Goal: Transaction & Acquisition: Purchase product/service

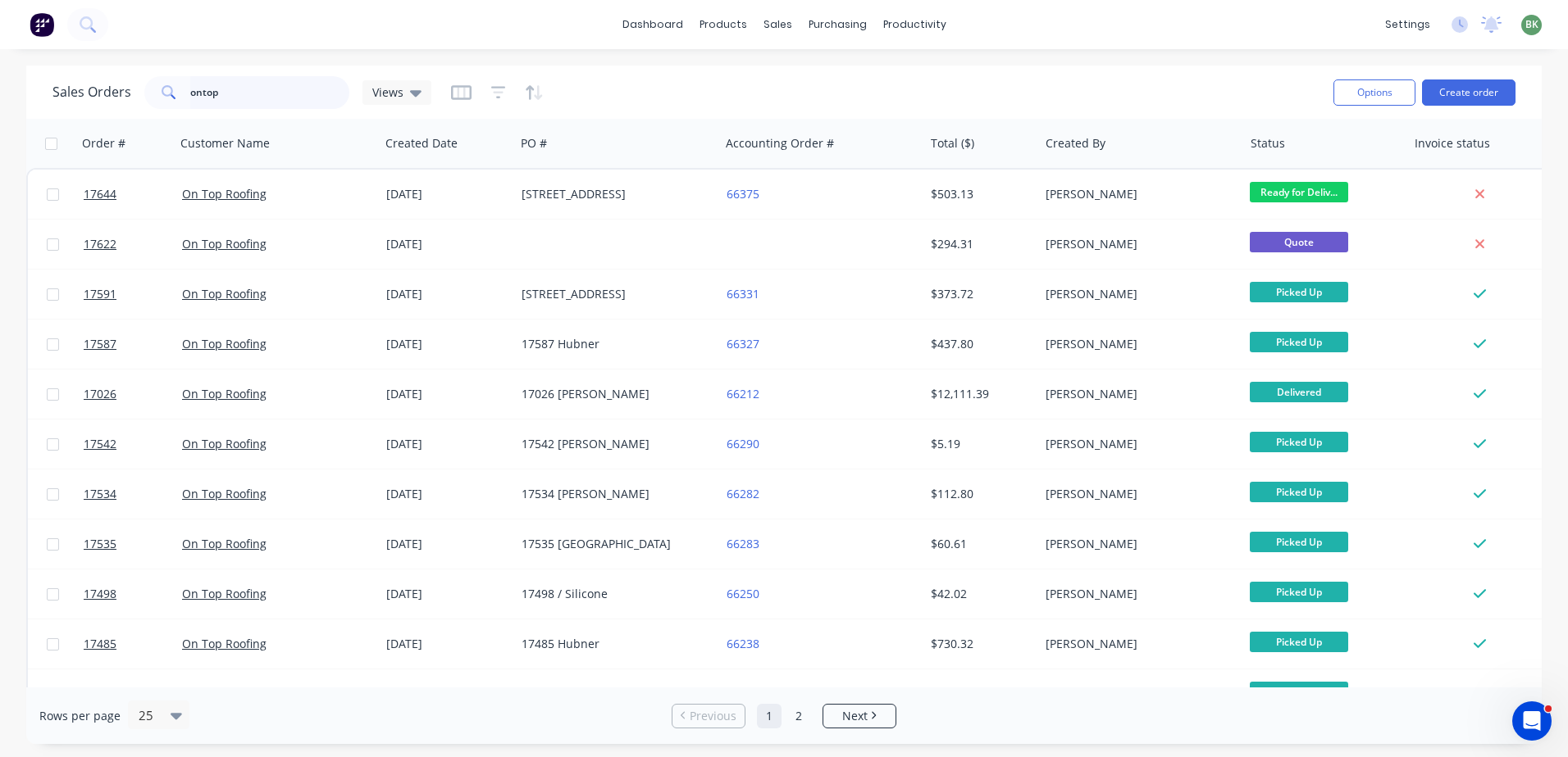
drag, startPoint x: 243, startPoint y: 89, endPoint x: 55, endPoint y: 83, distance: 188.1
click at [81, 88] on div "Sales Orders ontop Views" at bounding box center [241, 92] width 379 height 33
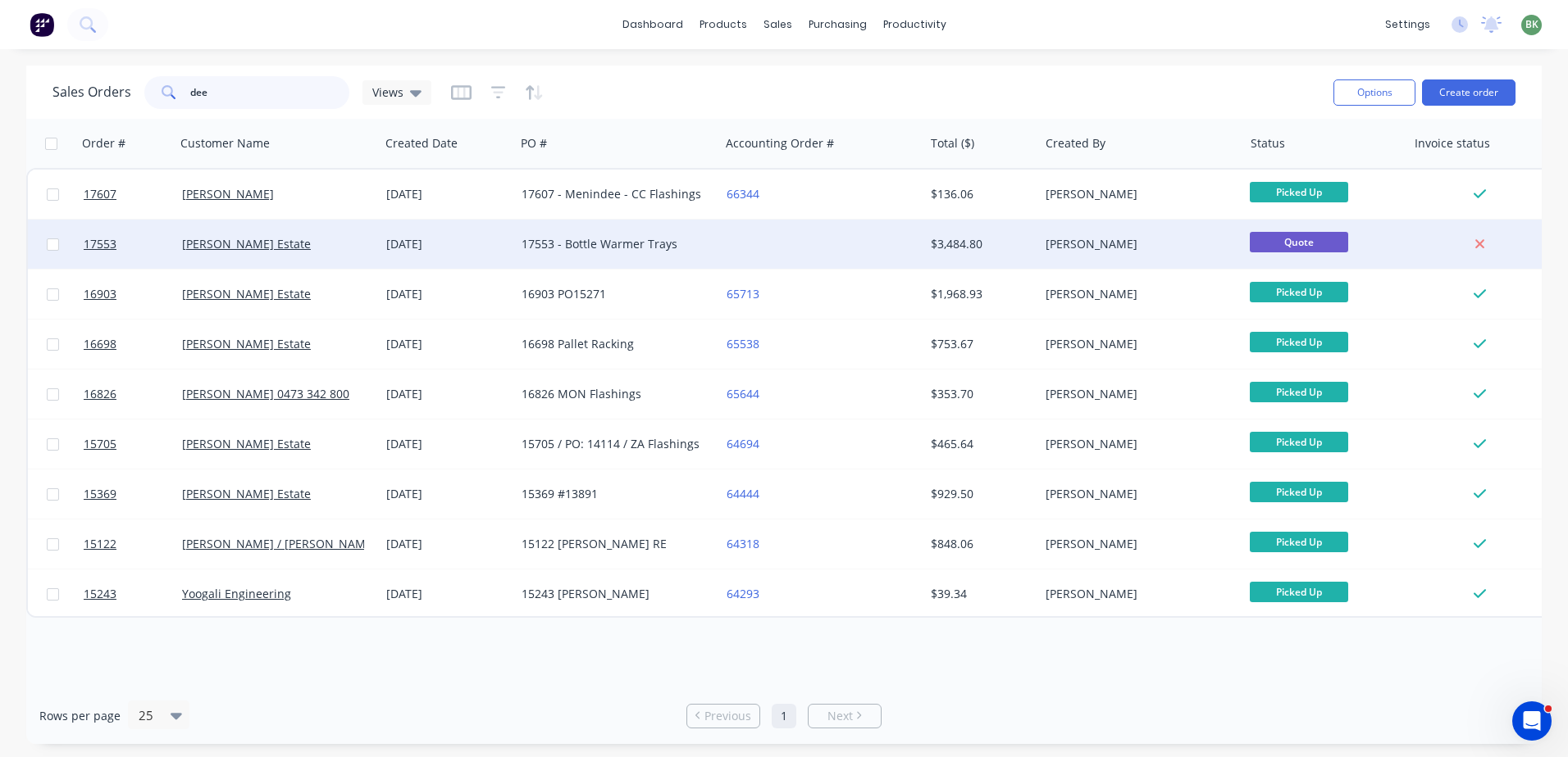
type input "dee"
click at [578, 250] on div "17553 - Bottle Warmer Trays" at bounding box center [612, 244] width 182 height 16
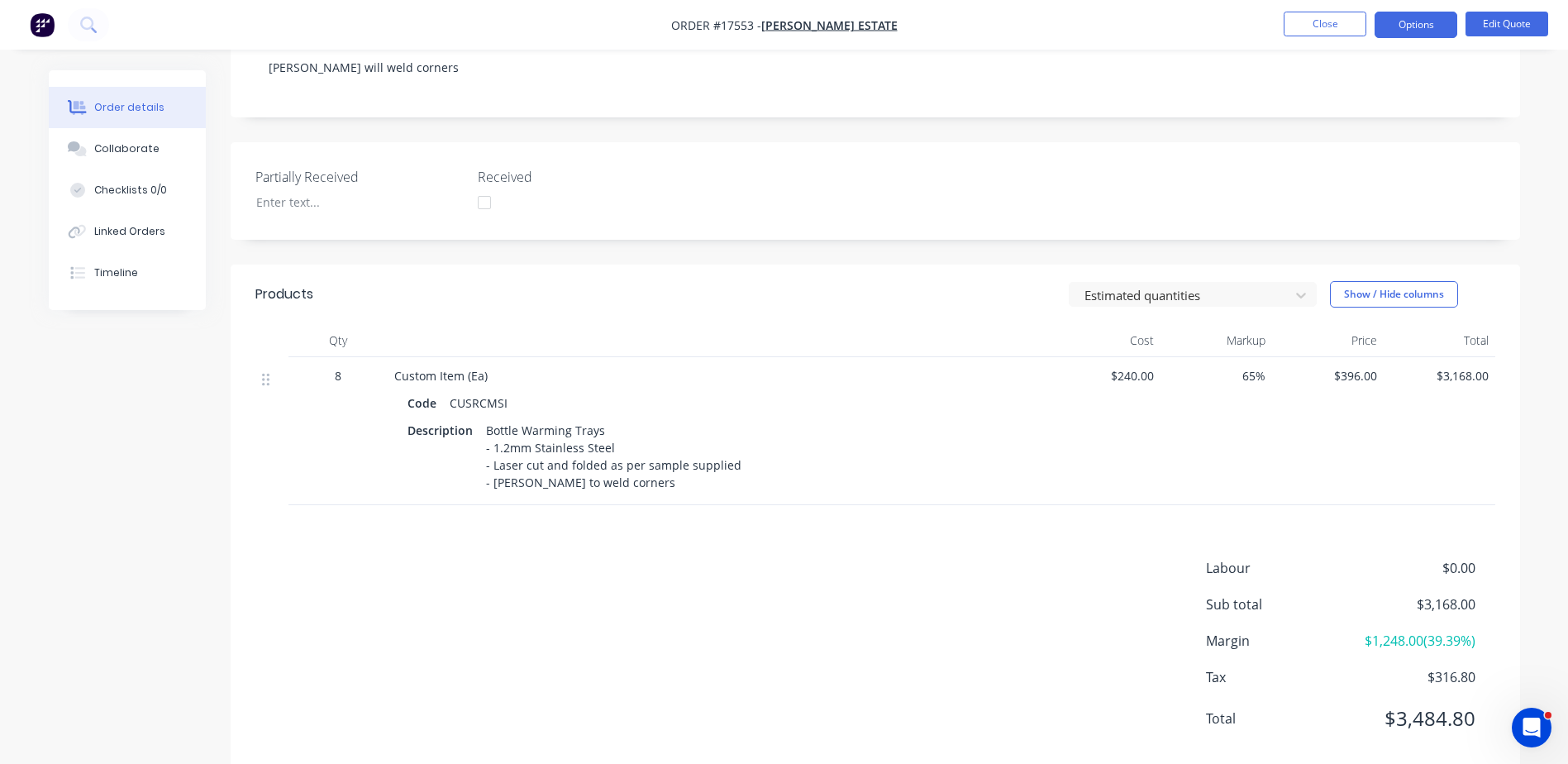
scroll to position [353, 0]
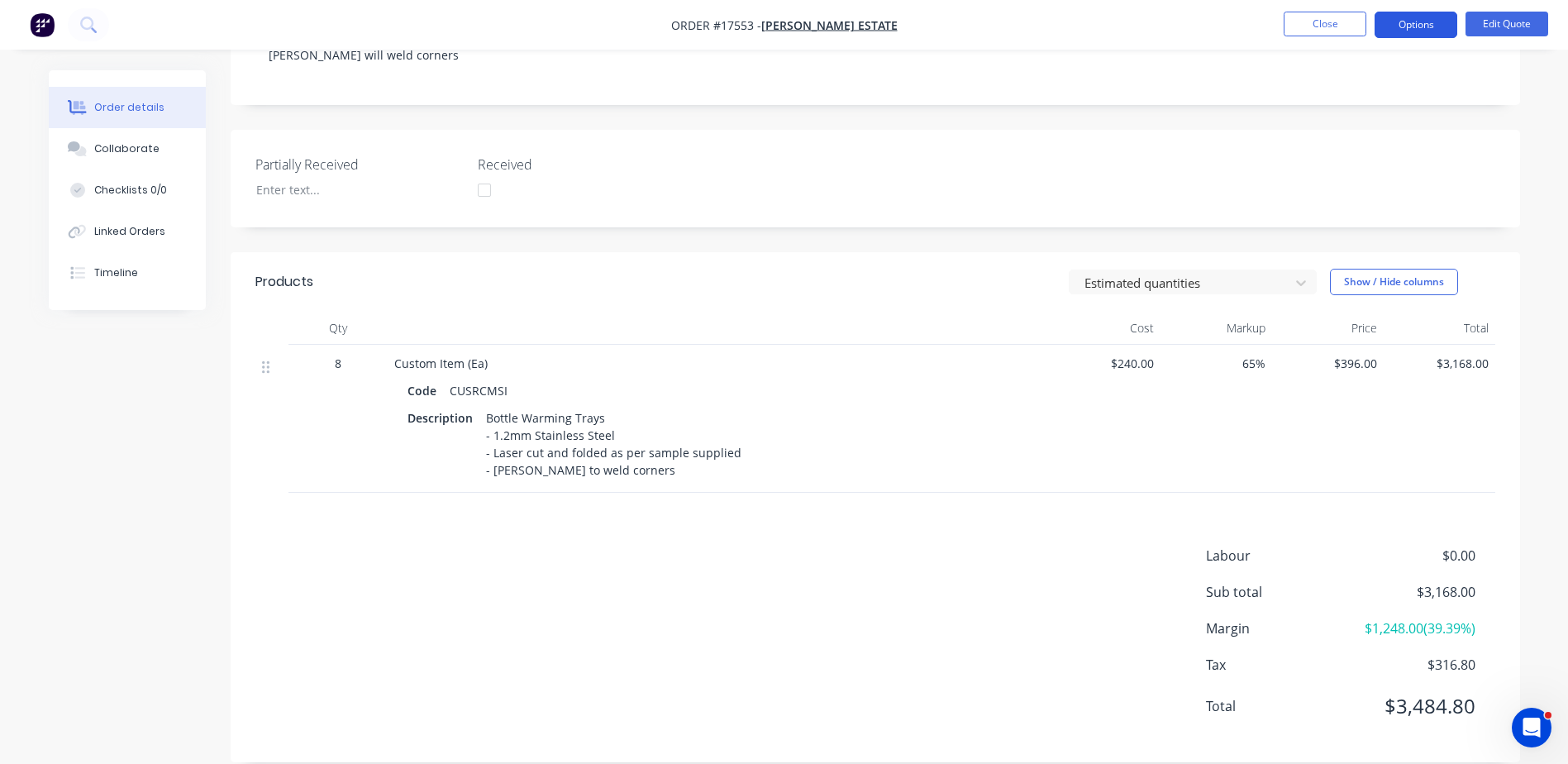
click at [1426, 27] on button "Options" at bounding box center [1416, 24] width 83 height 27
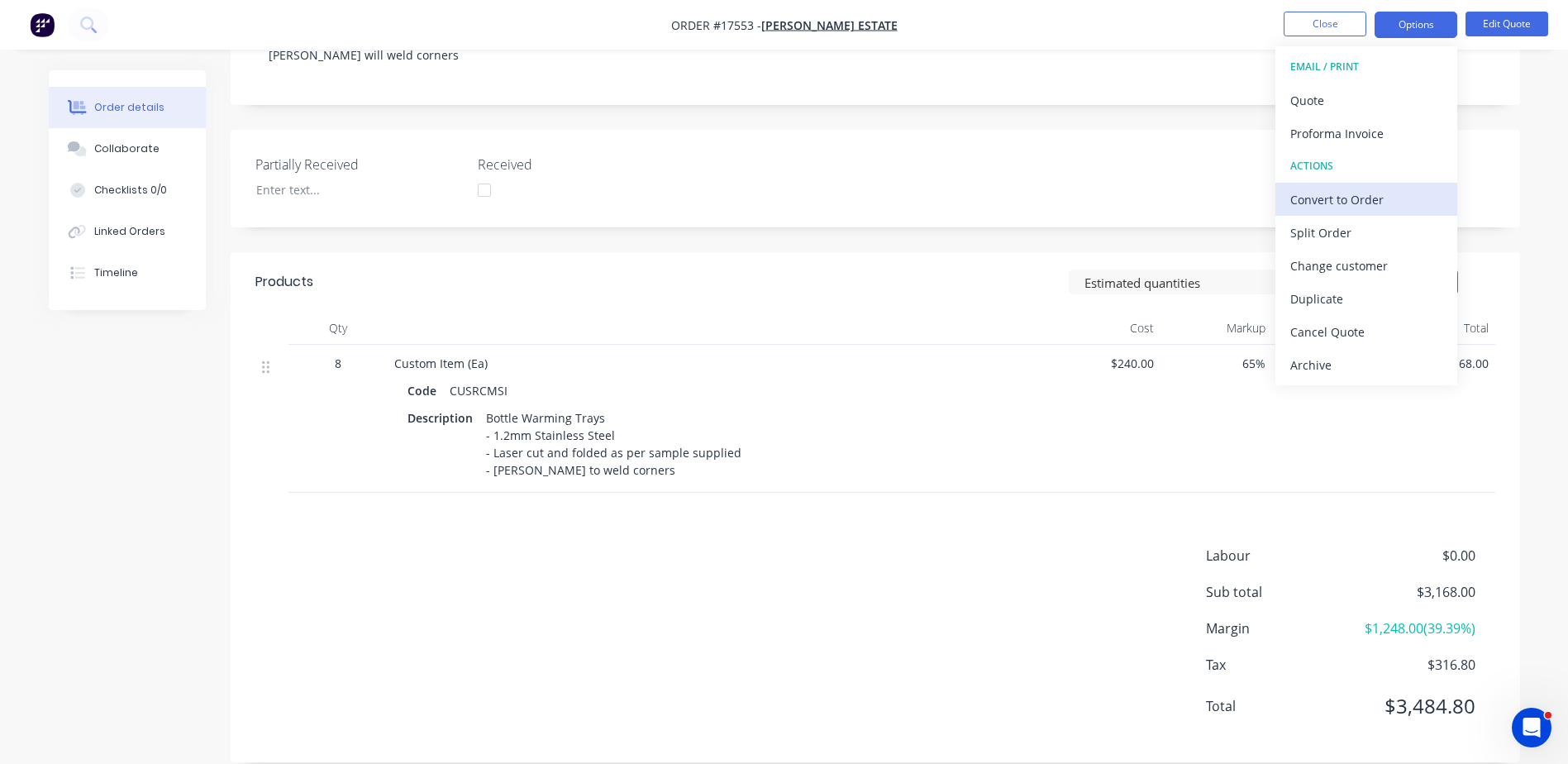
click at [1346, 194] on div "Convert to Order" at bounding box center [1366, 199] width 152 height 24
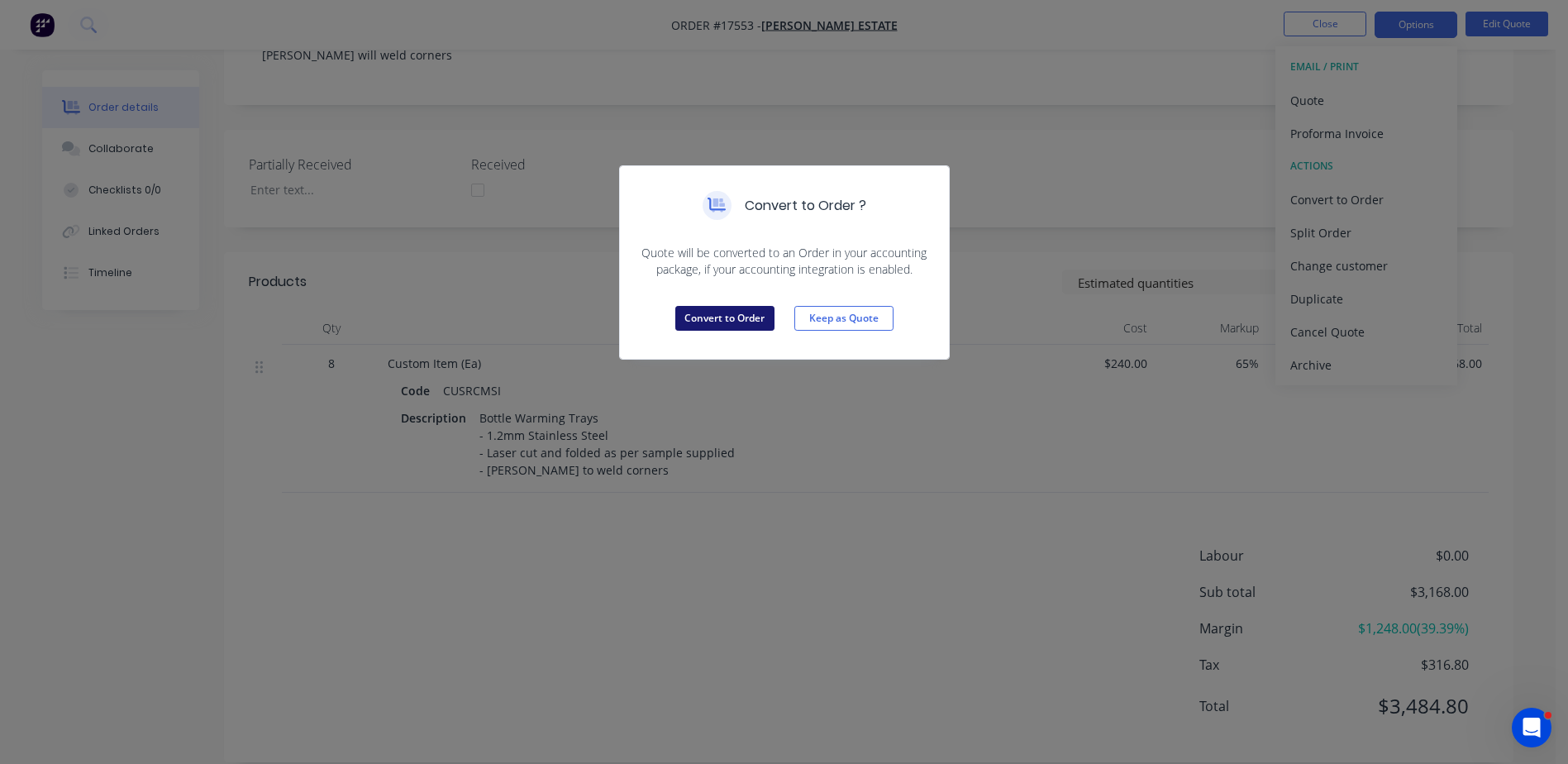
click at [721, 325] on button "Convert to Order" at bounding box center [725, 318] width 99 height 25
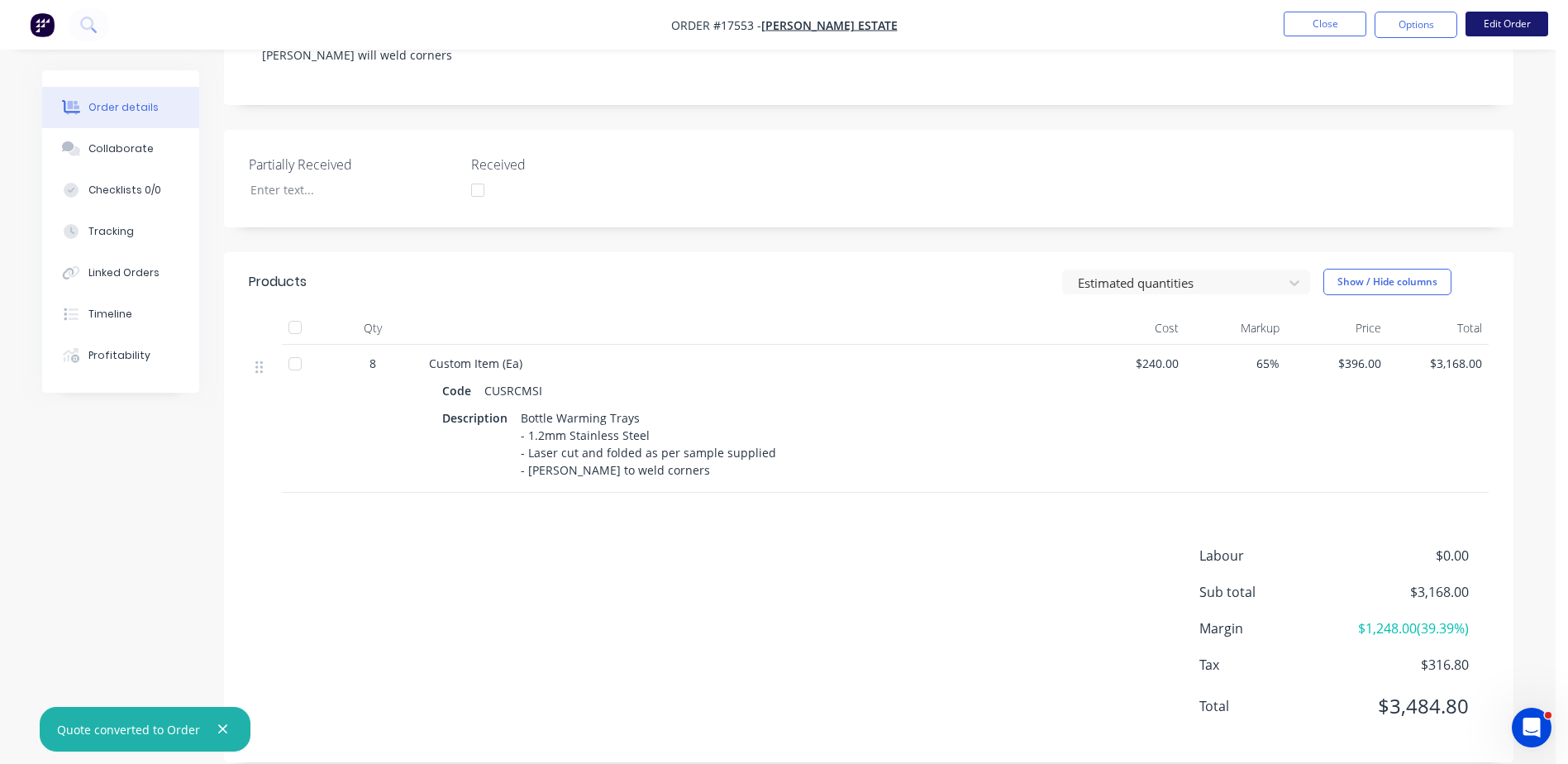
click at [1500, 23] on button "Edit Order" at bounding box center [1508, 23] width 83 height 25
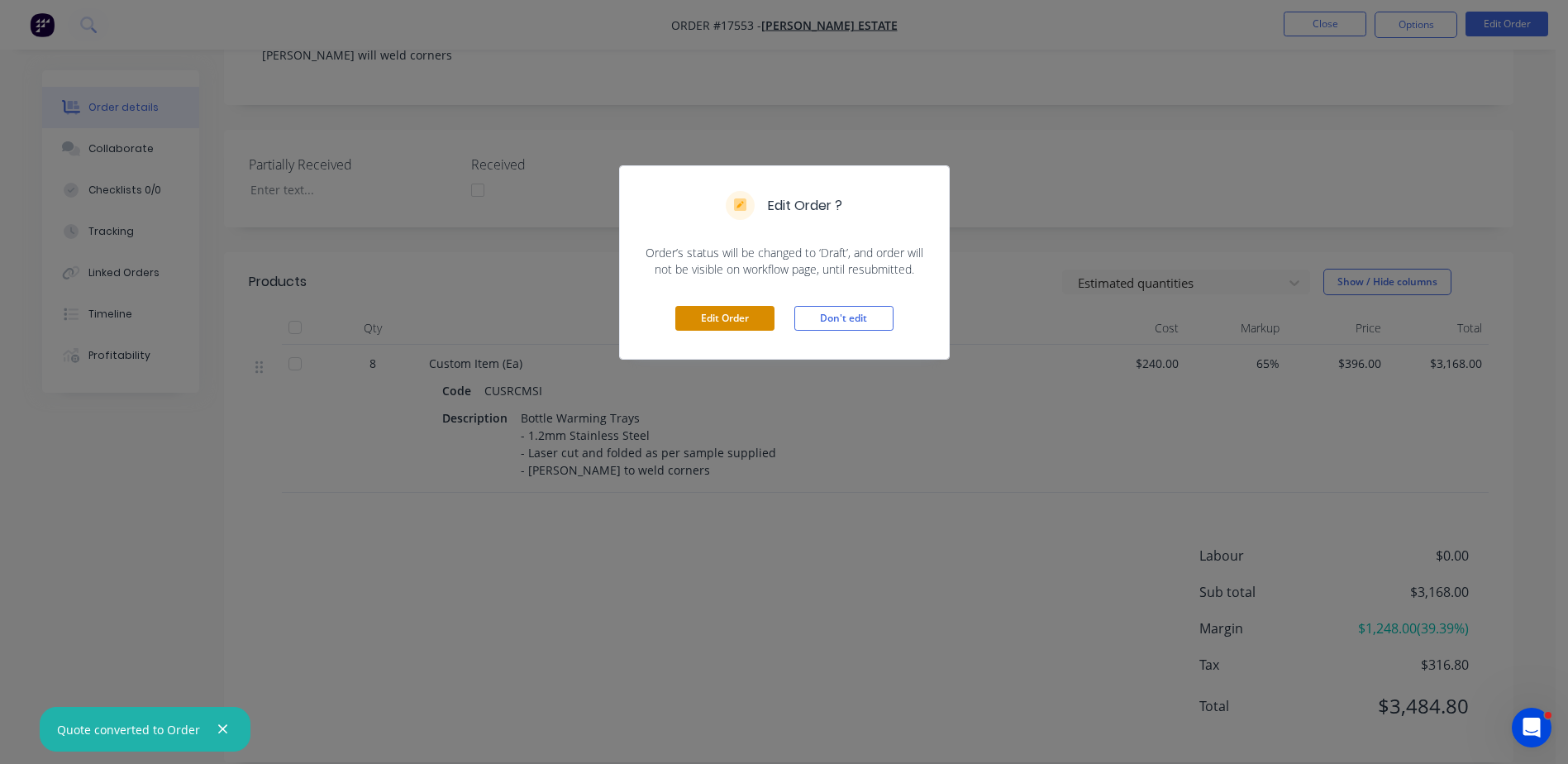
click at [719, 320] on button "Edit Order" at bounding box center [725, 318] width 99 height 25
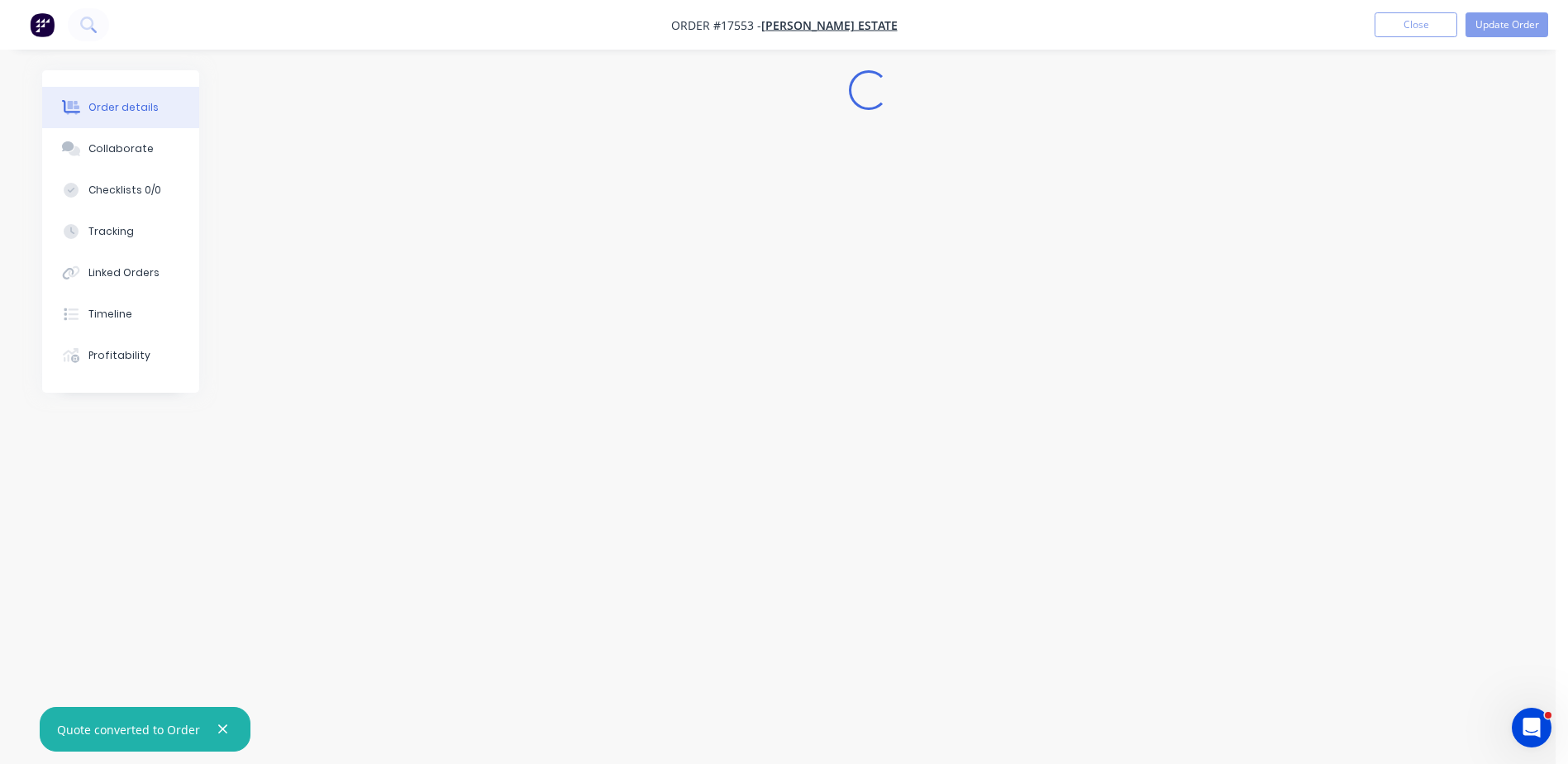
scroll to position [0, 0]
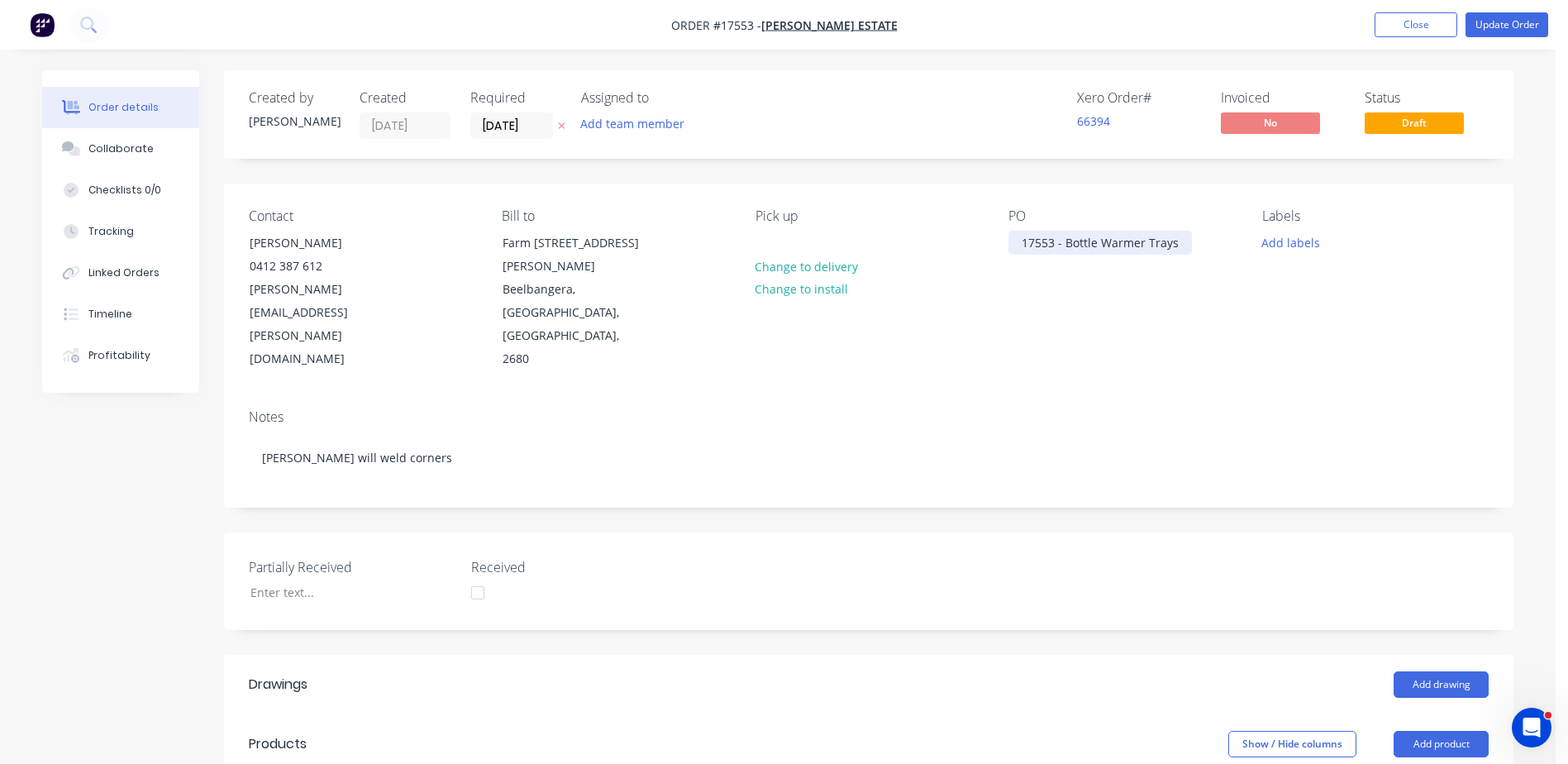
click at [1180, 243] on div "17553 - Bottle Warmer Trays" at bounding box center [1100, 243] width 184 height 24
click at [1504, 27] on button "Update Order" at bounding box center [1508, 24] width 83 height 25
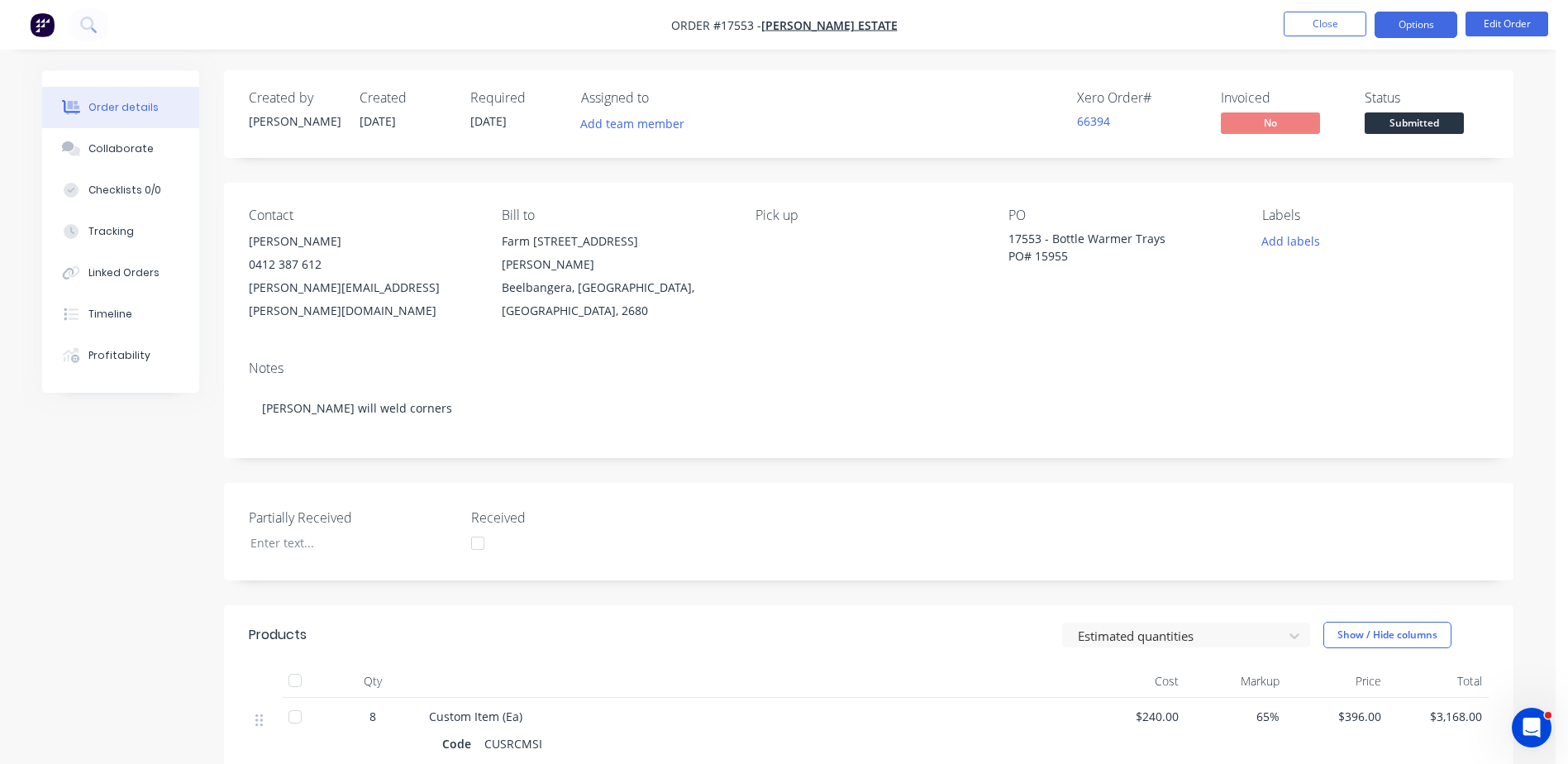
click at [1420, 19] on button "Options" at bounding box center [1416, 24] width 83 height 27
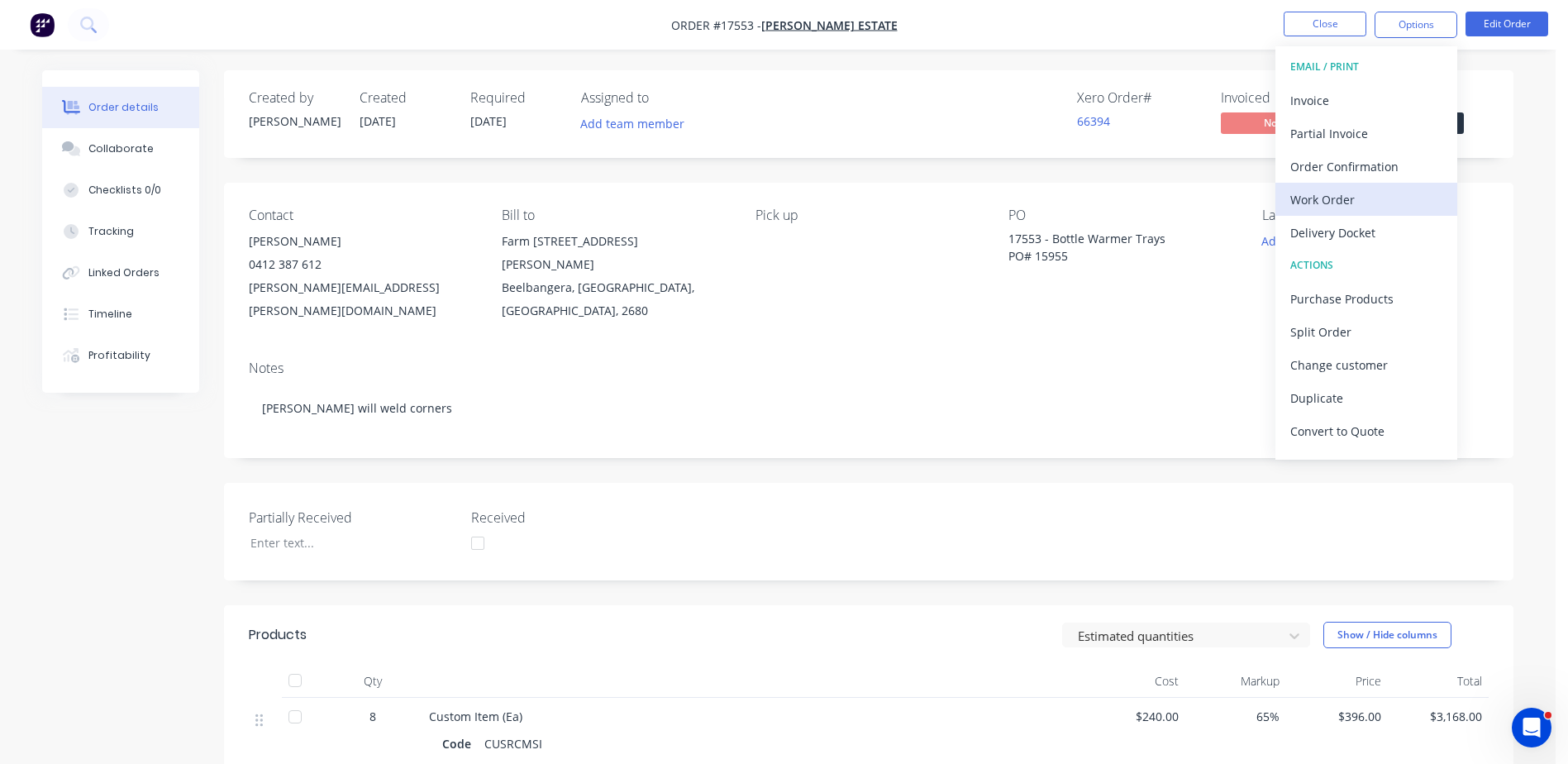
click at [1344, 199] on div "Work Order" at bounding box center [1366, 199] width 152 height 24
click at [1339, 201] on div "Custom" at bounding box center [1366, 199] width 152 height 24
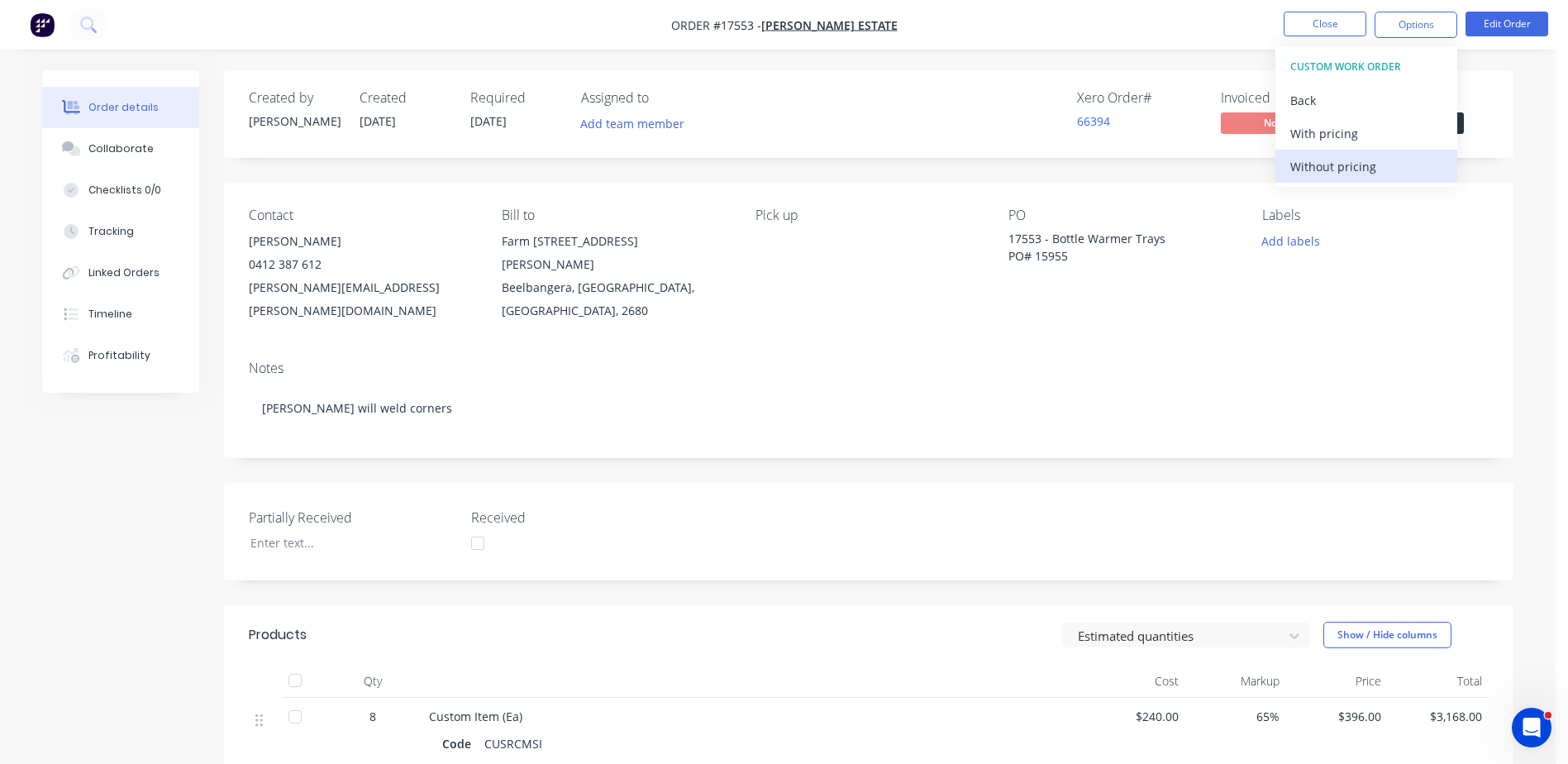
click at [1338, 167] on div "Without pricing" at bounding box center [1366, 167] width 152 height 24
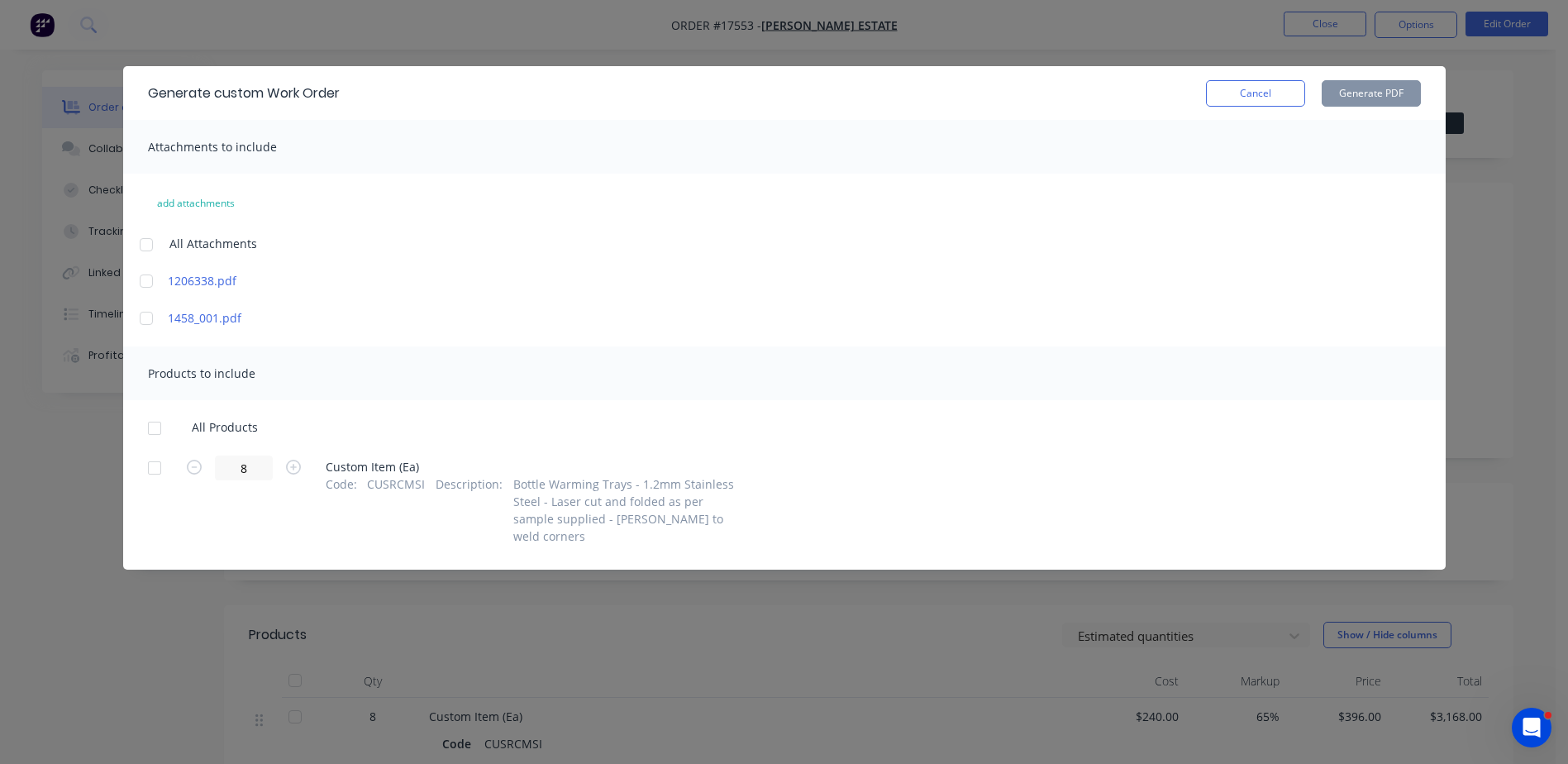
click at [157, 471] on div at bounding box center [154, 468] width 33 height 33
click at [1383, 89] on button "Generate PDF" at bounding box center [1371, 93] width 99 height 27
click at [1231, 89] on button "Cancel" at bounding box center [1256, 93] width 99 height 27
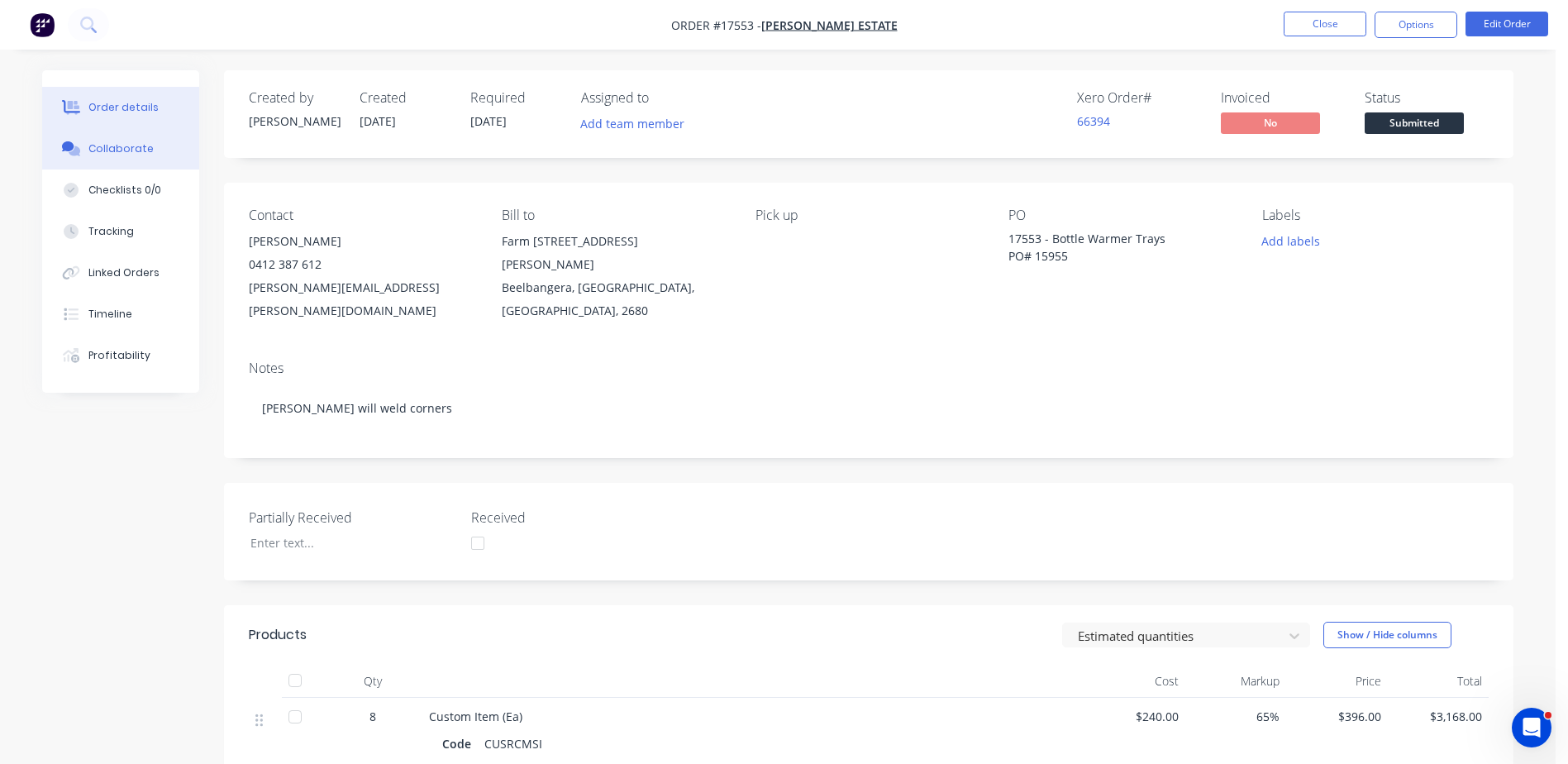
click at [100, 148] on div "Collaborate" at bounding box center [122, 148] width 66 height 15
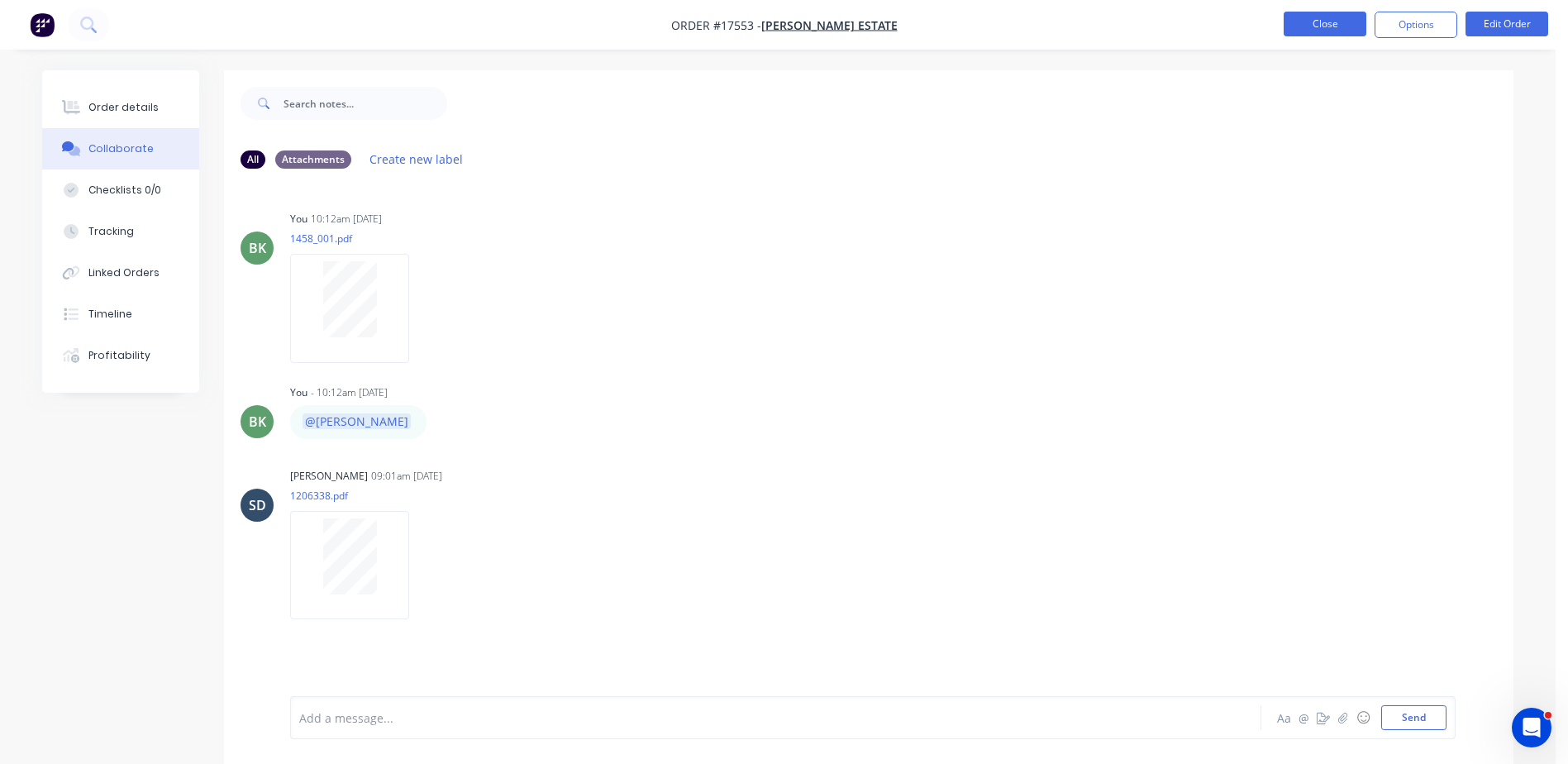
click at [1325, 32] on button "Close" at bounding box center [1326, 23] width 83 height 25
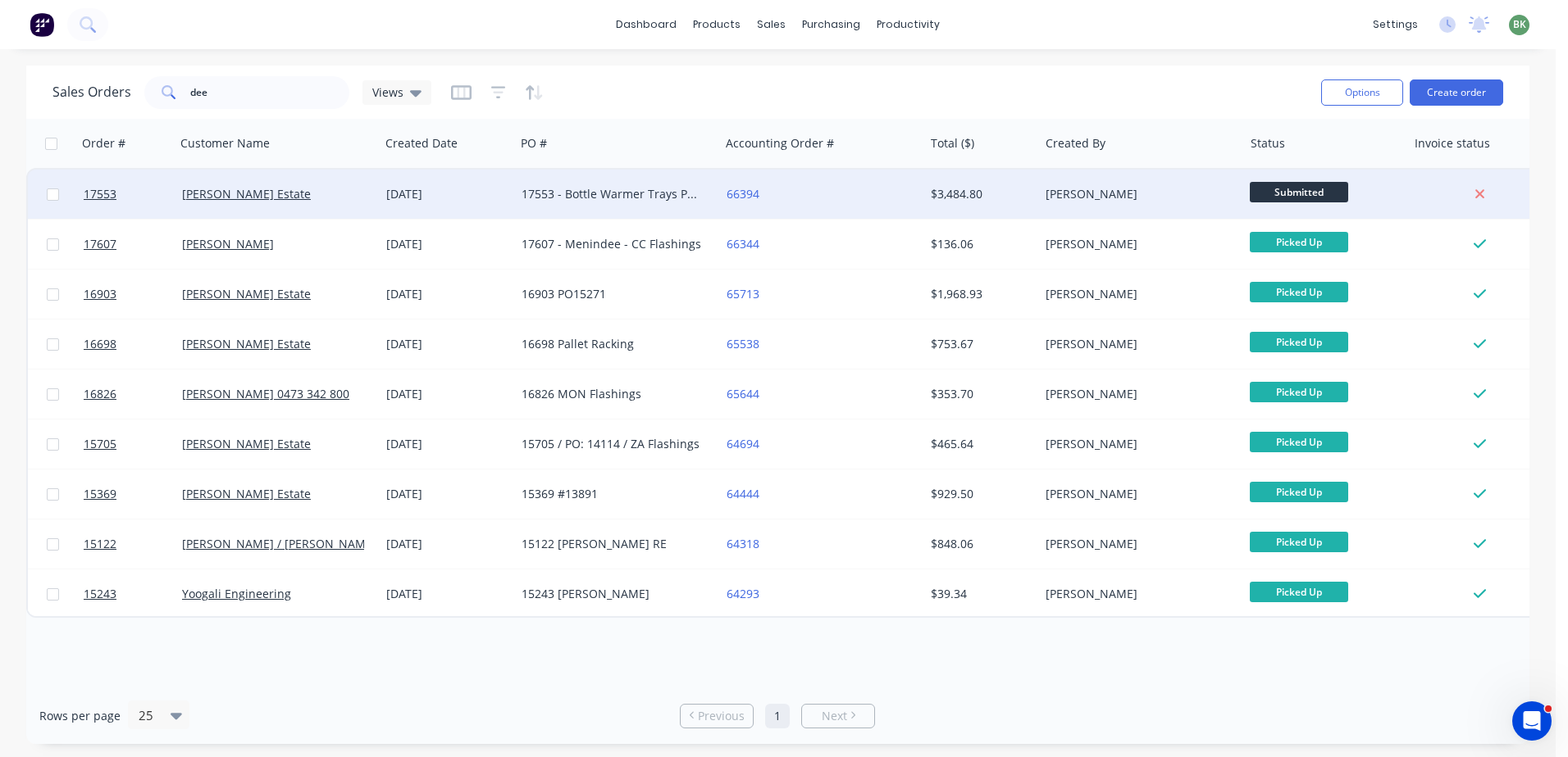
click at [1304, 197] on span "Submitted" at bounding box center [1298, 192] width 98 height 21
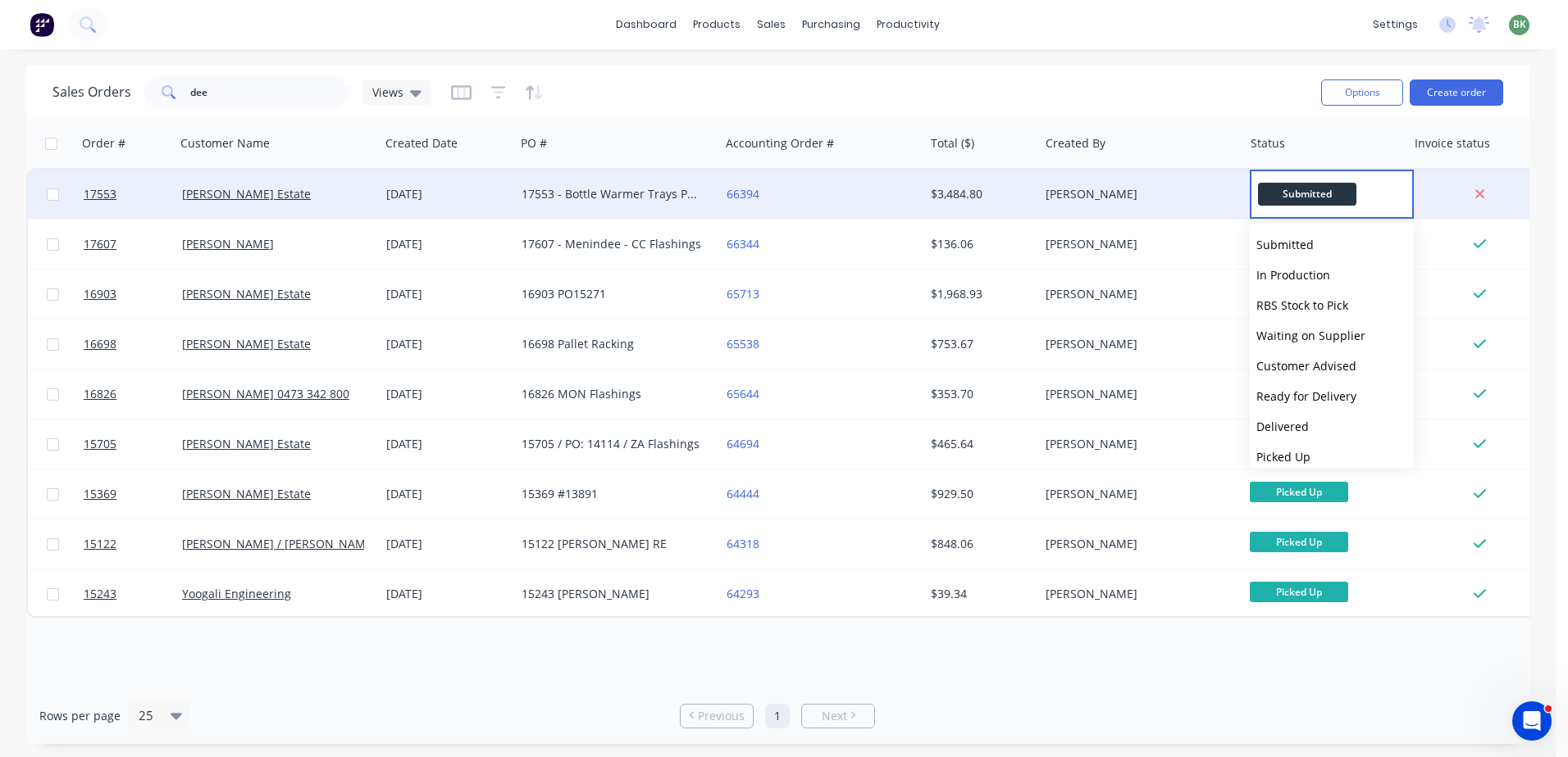
click at [628, 190] on div "17553 - Bottle Warmer Trays PO# 15955" at bounding box center [612, 193] width 182 height 16
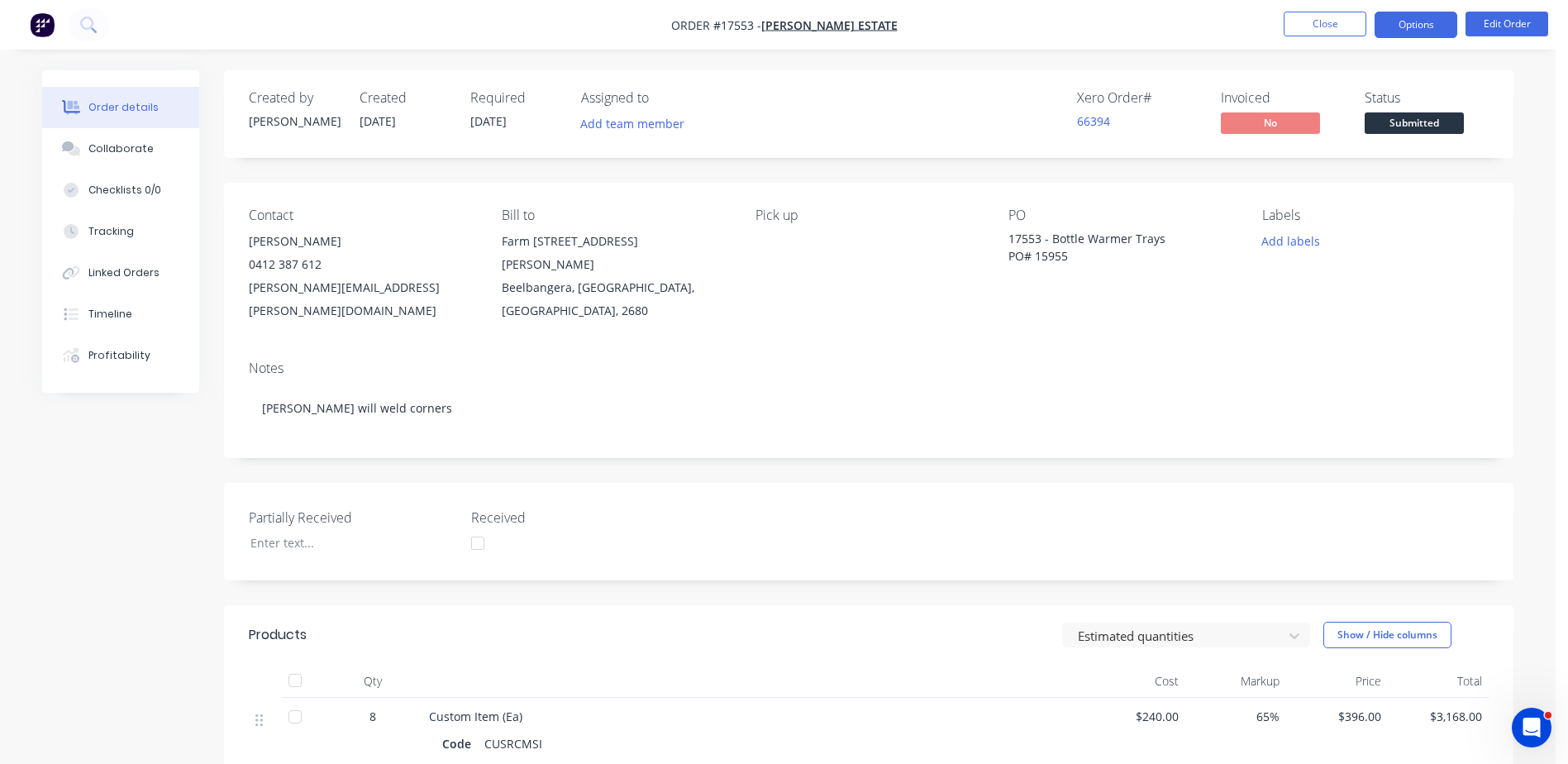
click at [1407, 30] on button "Options" at bounding box center [1416, 24] width 83 height 27
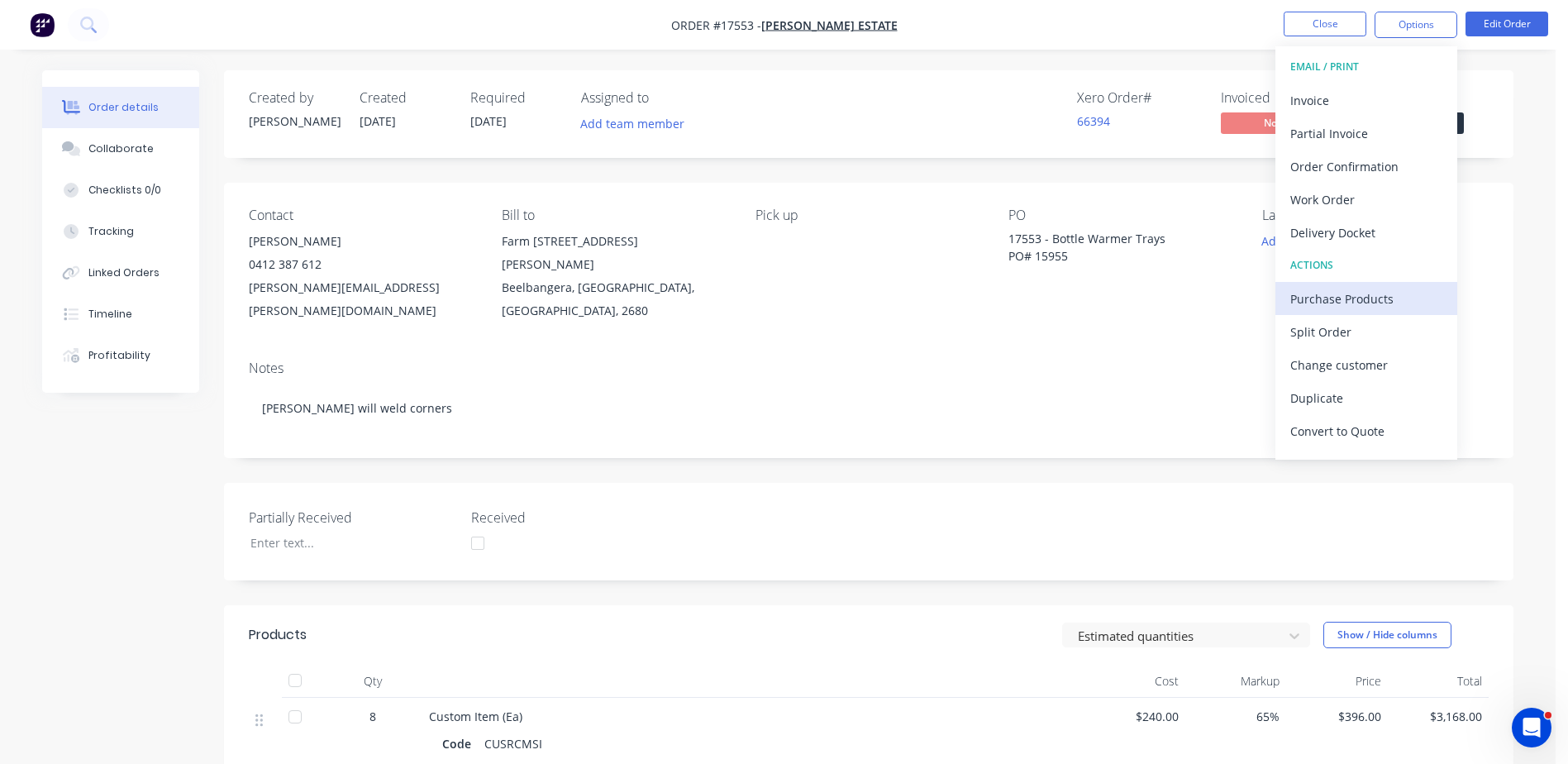
click at [1345, 292] on div "Purchase Products" at bounding box center [1366, 299] width 152 height 24
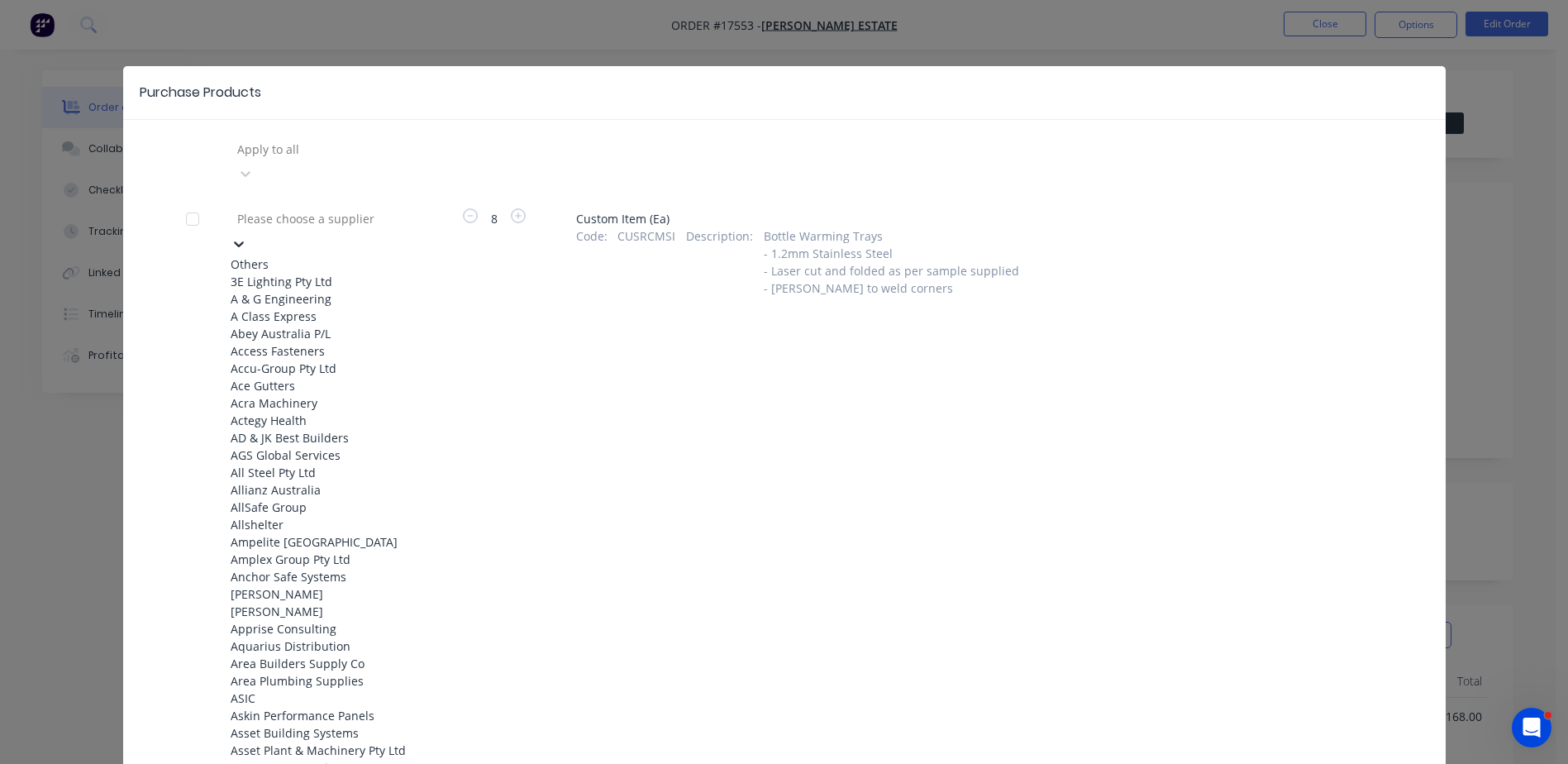
click at [247, 236] on icon at bounding box center [238, 243] width 16 height 16
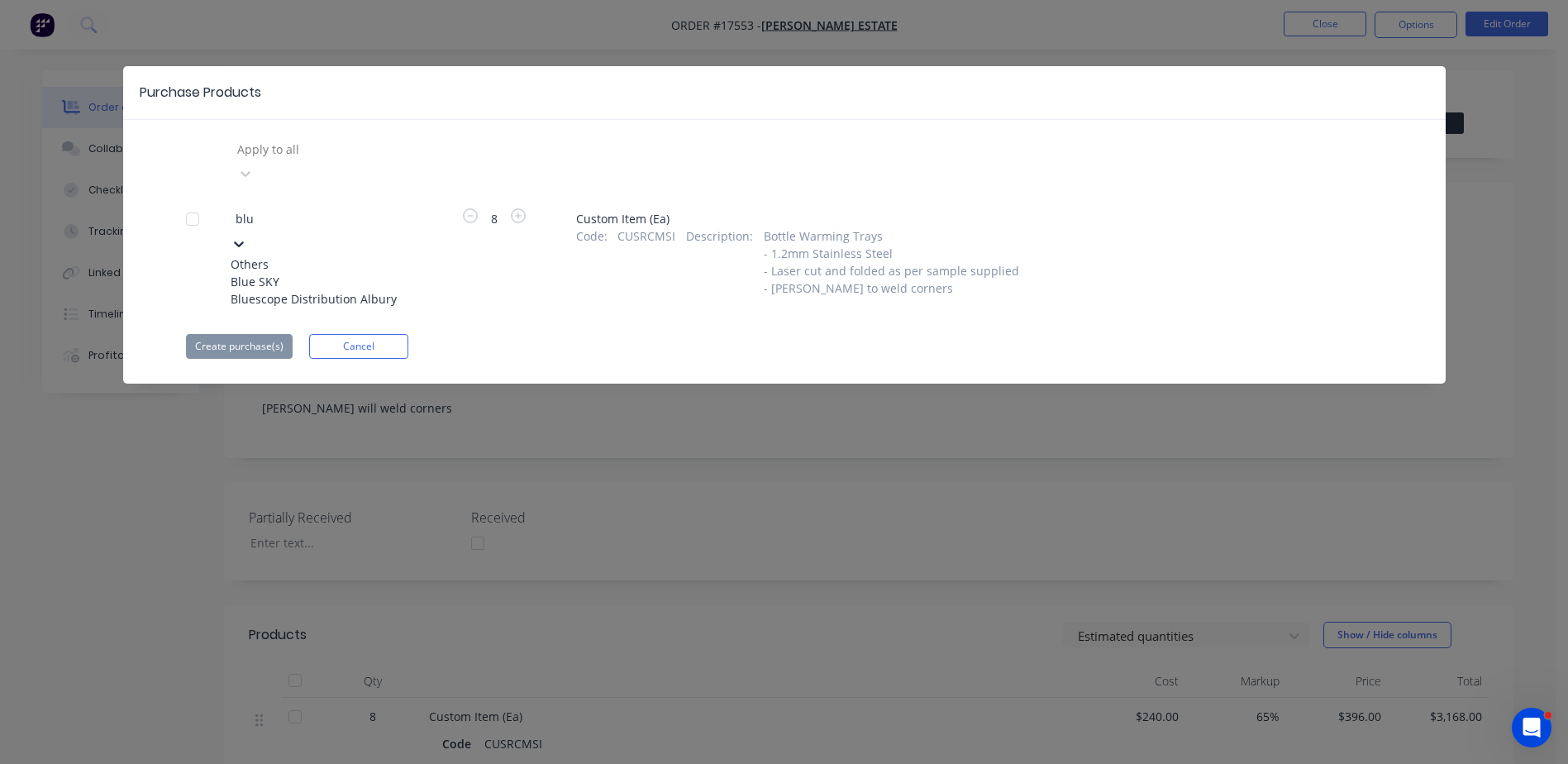
type input "blu"
click at [91, 461] on div "Purchase Products Apply to all 2 results available for search term blu. Use Up …" at bounding box center [784, 382] width 1568 height 764
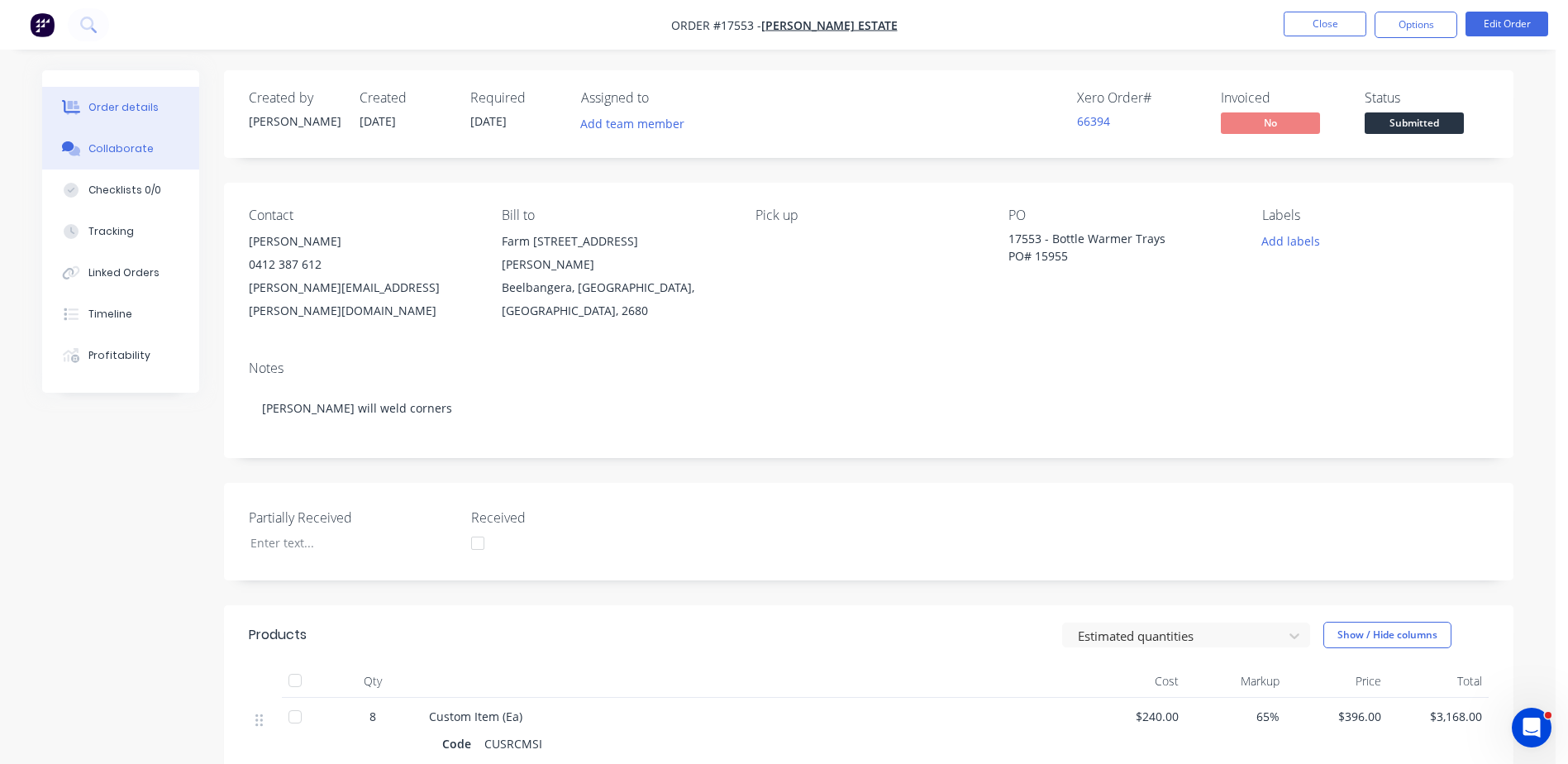
click at [116, 148] on div "Collaborate" at bounding box center [122, 148] width 66 height 15
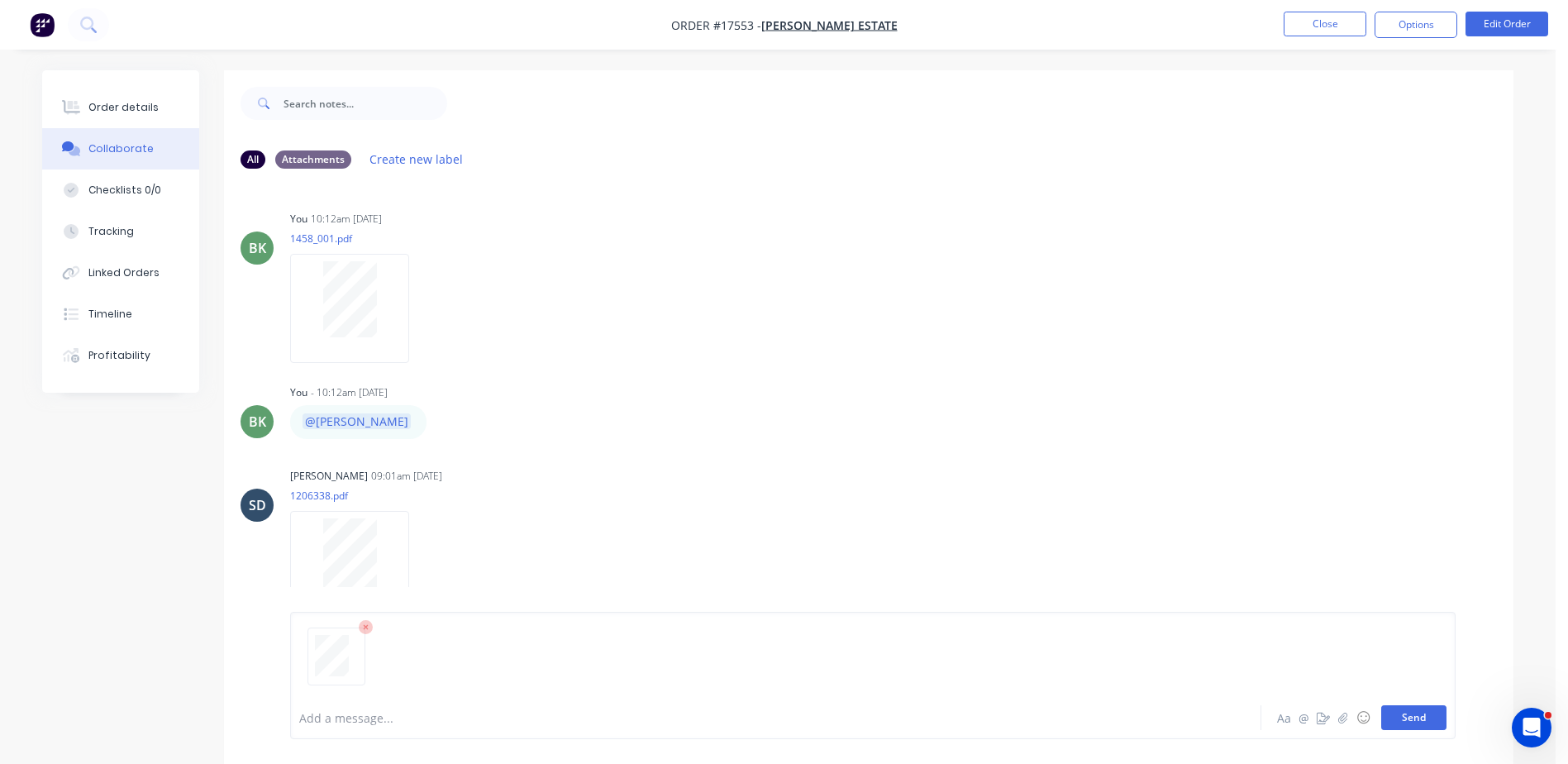
click at [1439, 722] on button "Send" at bounding box center [1414, 717] width 66 height 25
